Goal: Find specific page/section: Find specific page/section

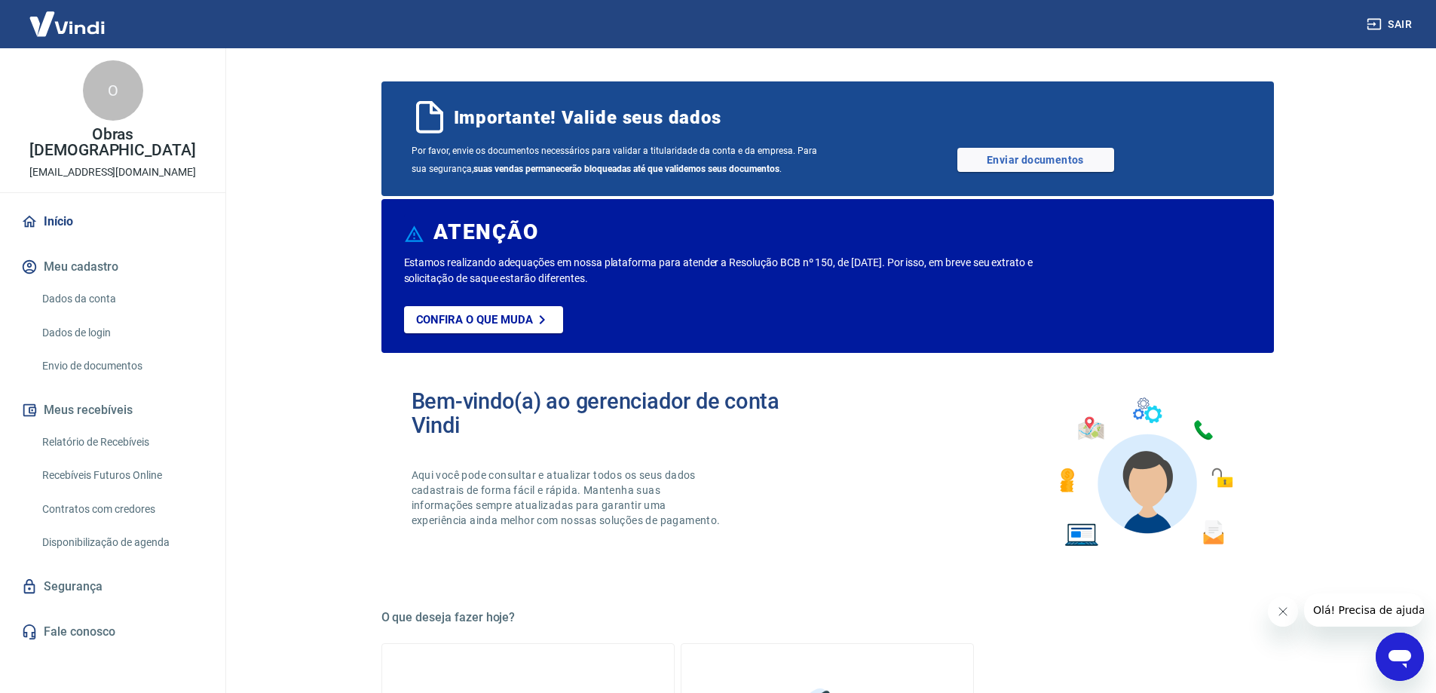
click at [56, 208] on link "Início" at bounding box center [112, 221] width 189 height 33
click at [102, 427] on link "Relatório de Recebíveis" at bounding box center [121, 442] width 171 height 31
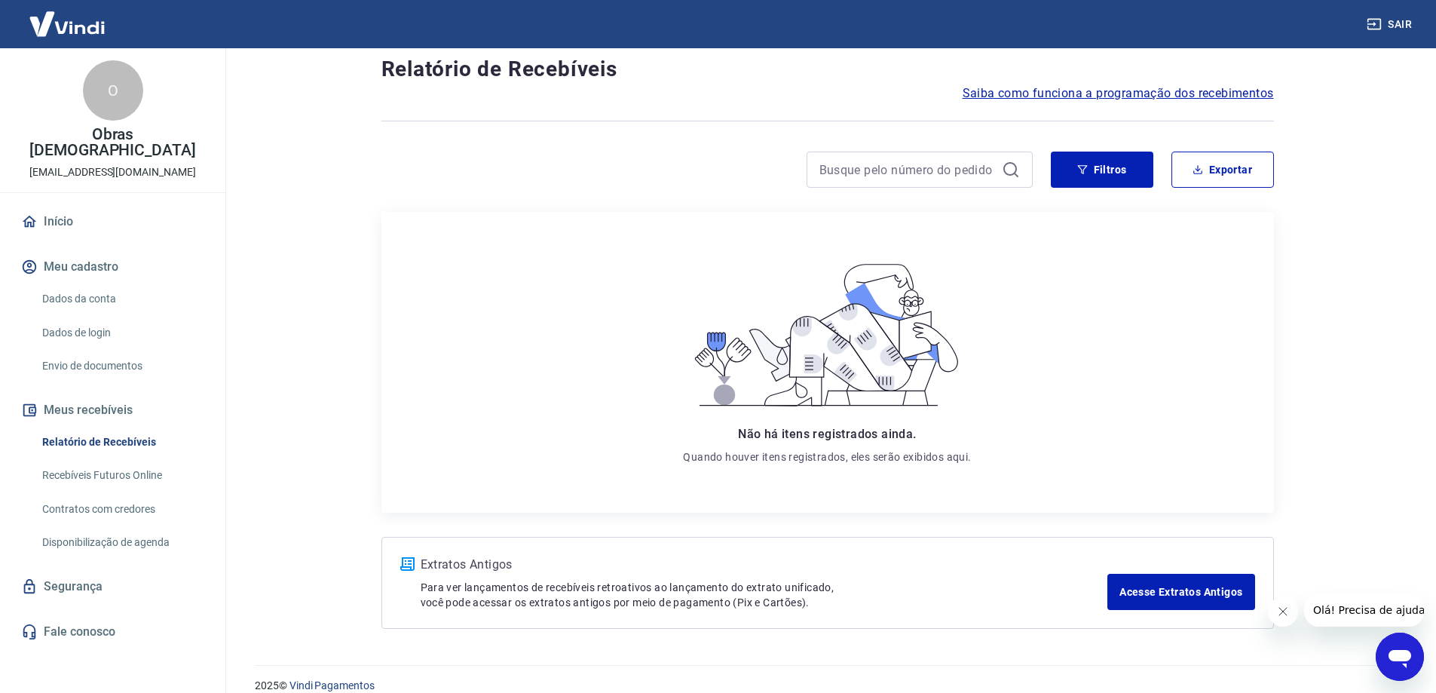
scroll to position [56, 0]
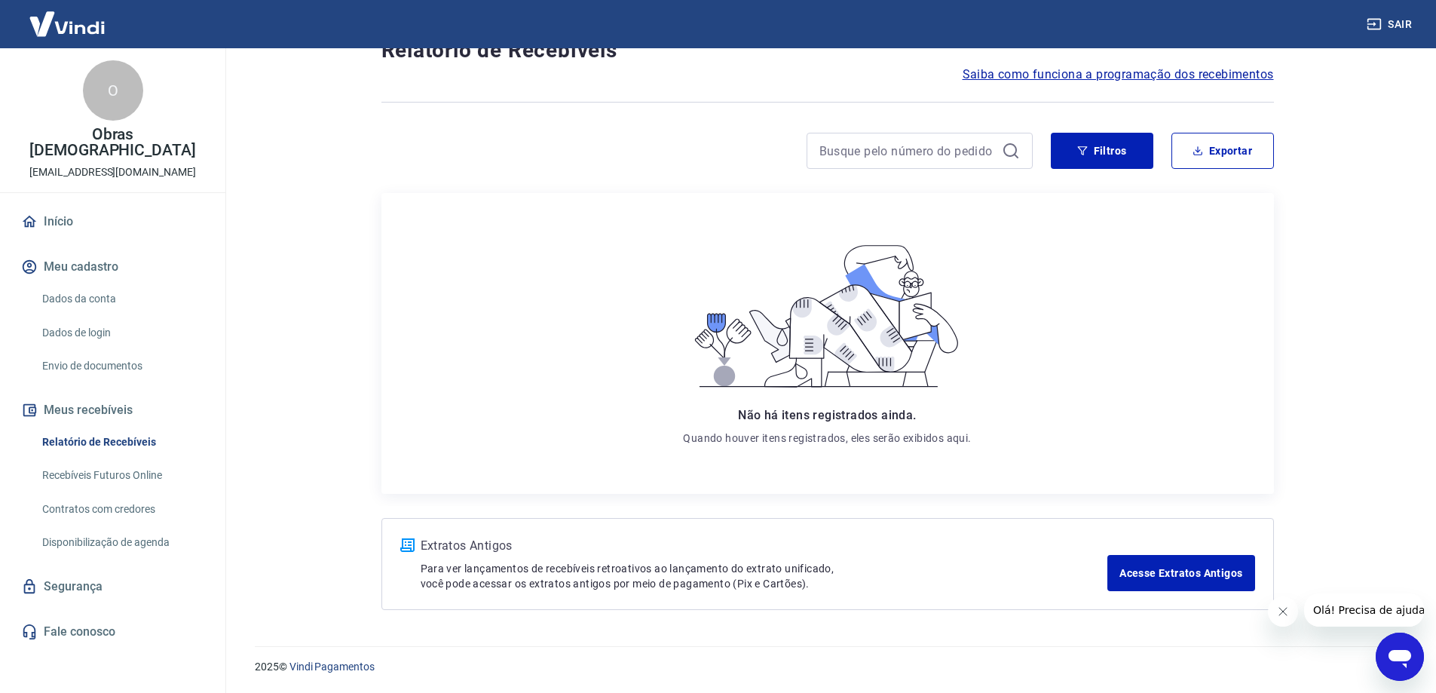
click at [115, 460] on link "Recebíveis Futuros Online" at bounding box center [121, 475] width 171 height 31
